Goal: Check status: Check status

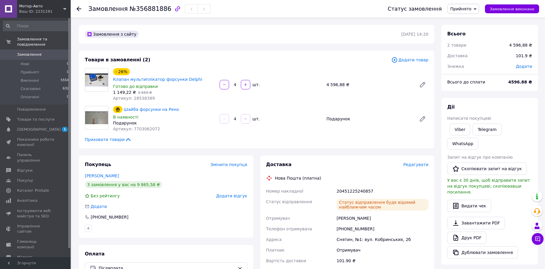
click at [50, 52] on span "Замовлення" at bounding box center [35, 54] width 37 height 5
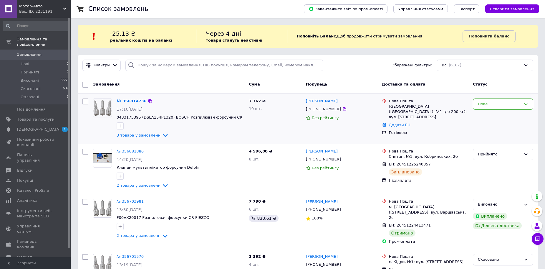
click at [122, 102] on link "№ 356914736" at bounding box center [132, 101] width 30 height 4
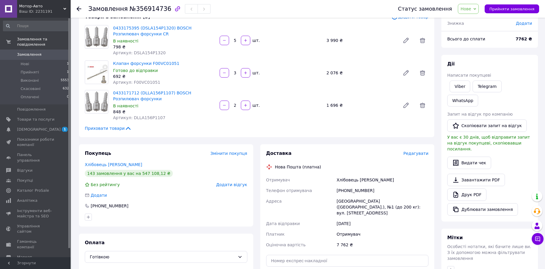
scroll to position [88, 0]
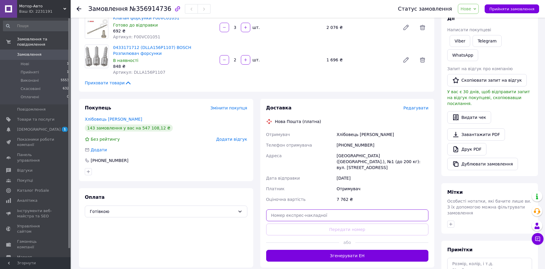
click at [346, 209] on input "text" at bounding box center [347, 215] width 163 height 12
paste input "20451225303787"
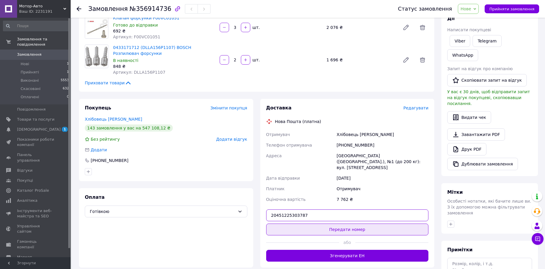
type input "20451225303787"
click at [351, 223] on button "Передати номер" at bounding box center [347, 229] width 163 height 12
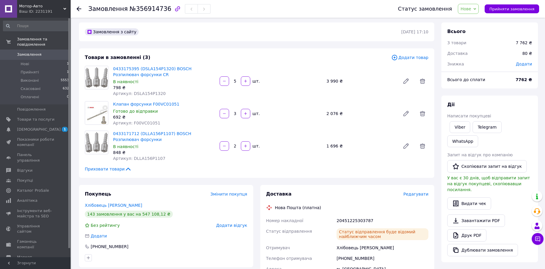
scroll to position [0, 0]
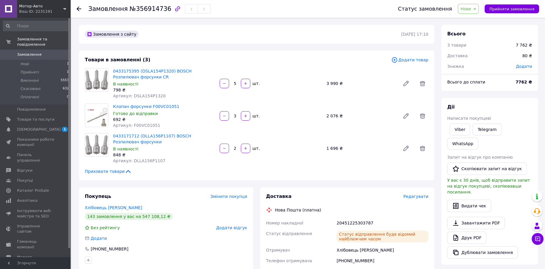
click at [476, 10] on icon at bounding box center [475, 9] width 3 height 3
click at [484, 32] on li "Виконано" at bounding box center [471, 29] width 27 height 9
